Goal: Information Seeking & Learning: Learn about a topic

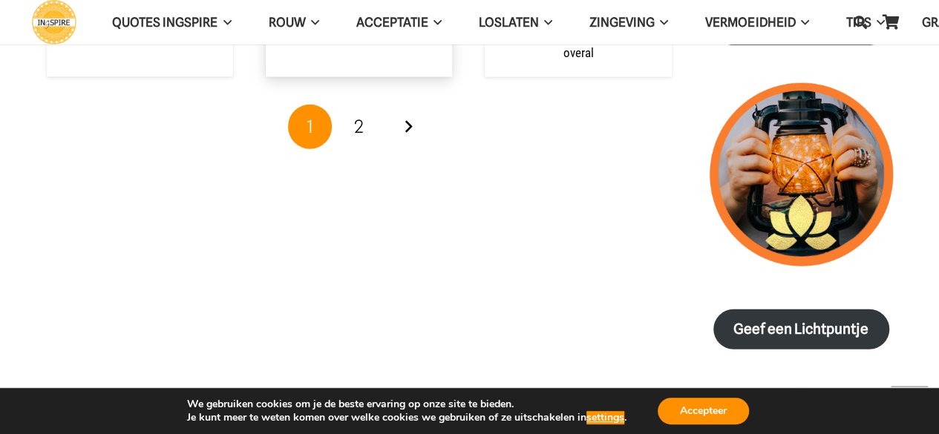
scroll to position [1782, 0]
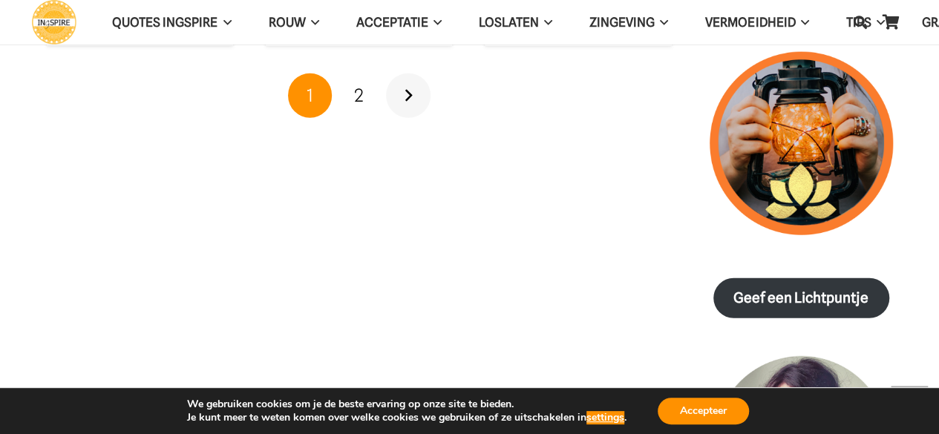
click at [410, 88] on link "Volgende" at bounding box center [408, 96] width 45 height 45
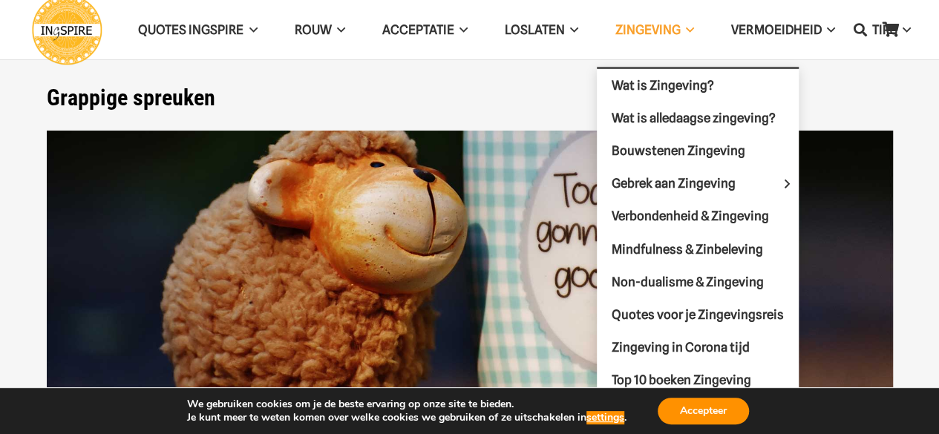
click at [656, 24] on span "Zingeving" at bounding box center [648, 29] width 65 height 15
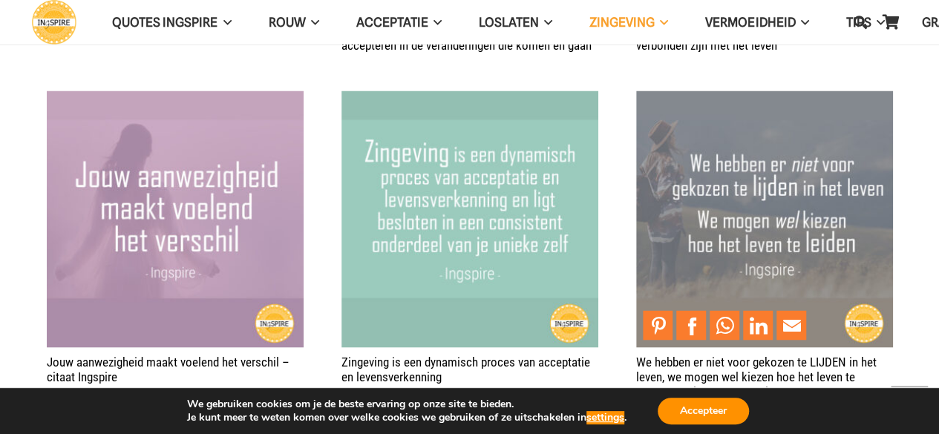
scroll to position [1262, 0]
